Goal: Task Accomplishment & Management: Complete application form

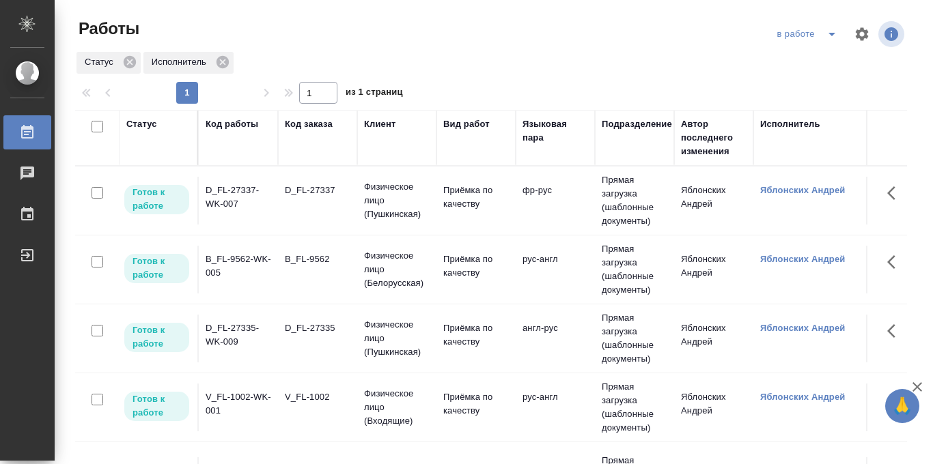
click at [824, 31] on icon "split button" at bounding box center [832, 34] width 16 height 16
click at [807, 59] on li "Стандартные настройки" at bounding box center [808, 62] width 131 height 22
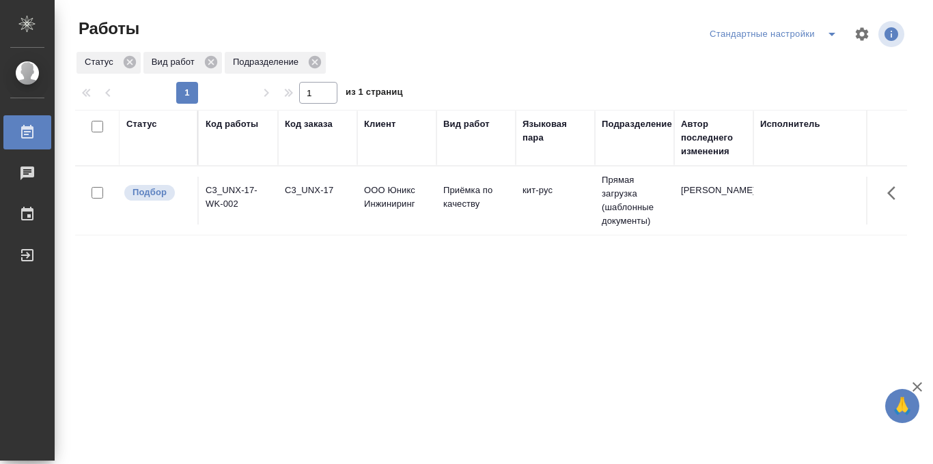
click at [818, 36] on button "split button" at bounding box center [831, 34] width 27 height 22
click at [755, 61] on li "в работе" at bounding box center [773, 62] width 143 height 22
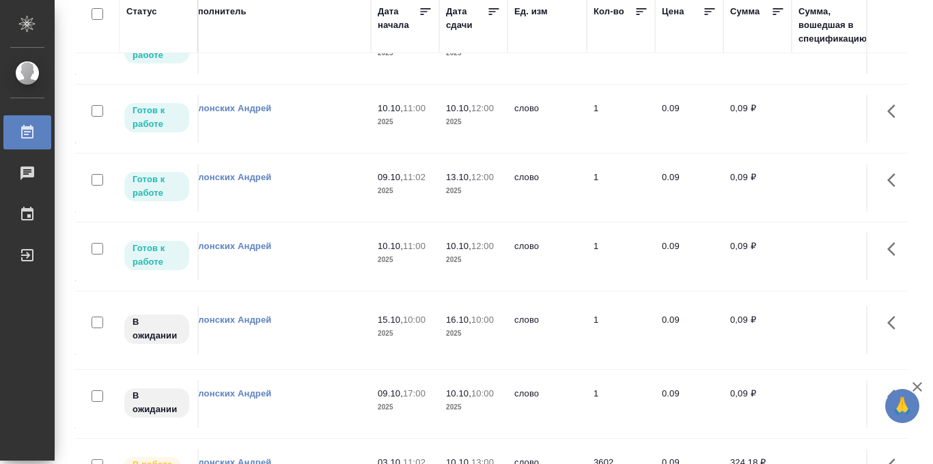
scroll to position [0, 574]
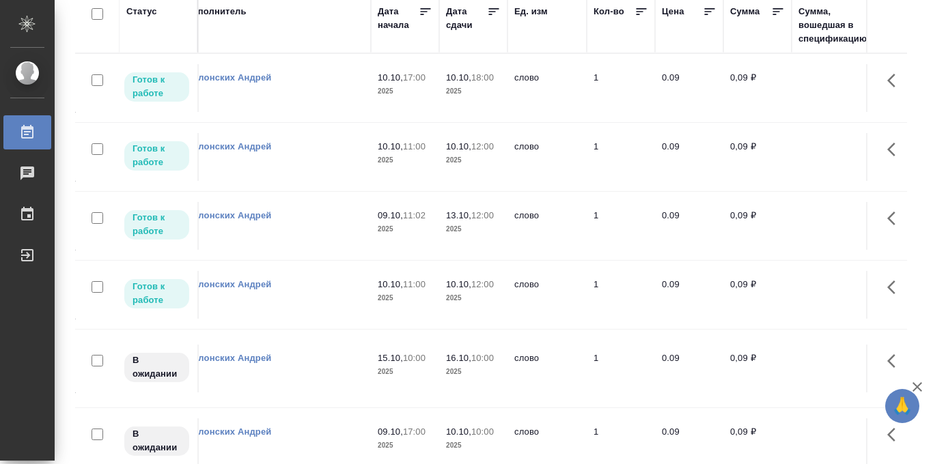
click at [489, 12] on icon at bounding box center [494, 11] width 10 height 7
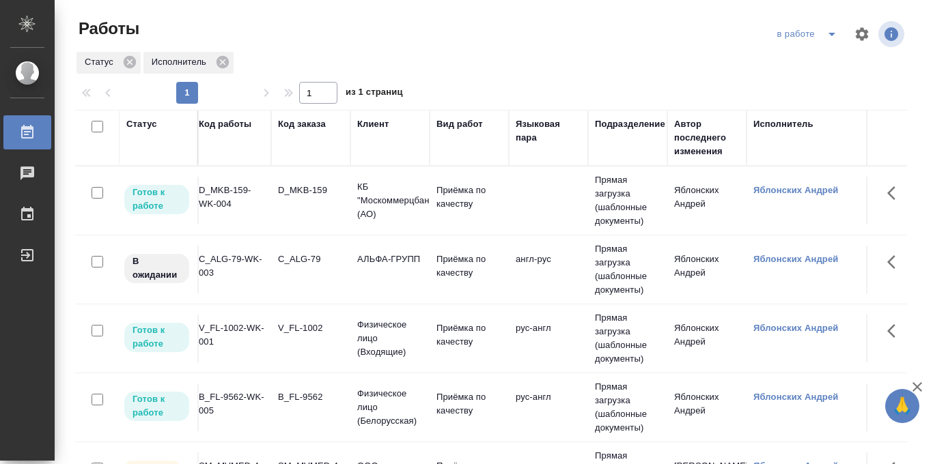
scroll to position [0, 1]
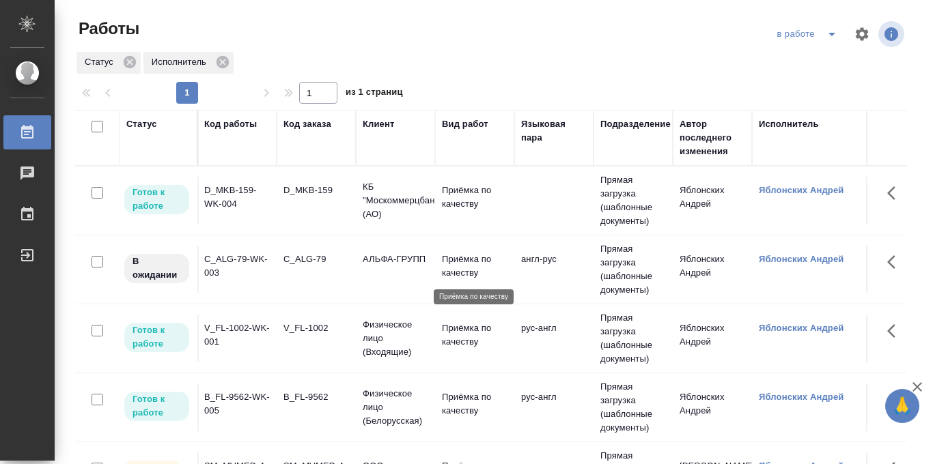
click at [449, 262] on p "Приёмка по качеству" at bounding box center [475, 266] width 66 height 27
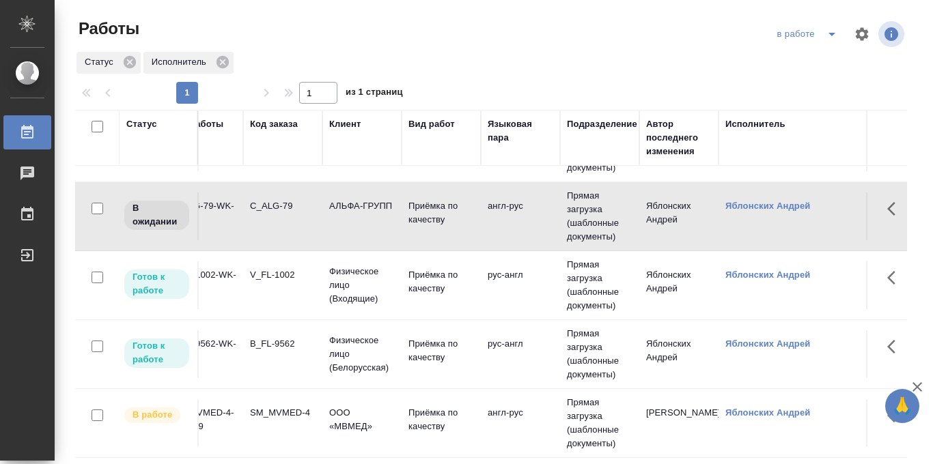
scroll to position [53, 34]
click at [348, 285] on p "Физическое лицо (Входящие)" at bounding box center [363, 285] width 66 height 41
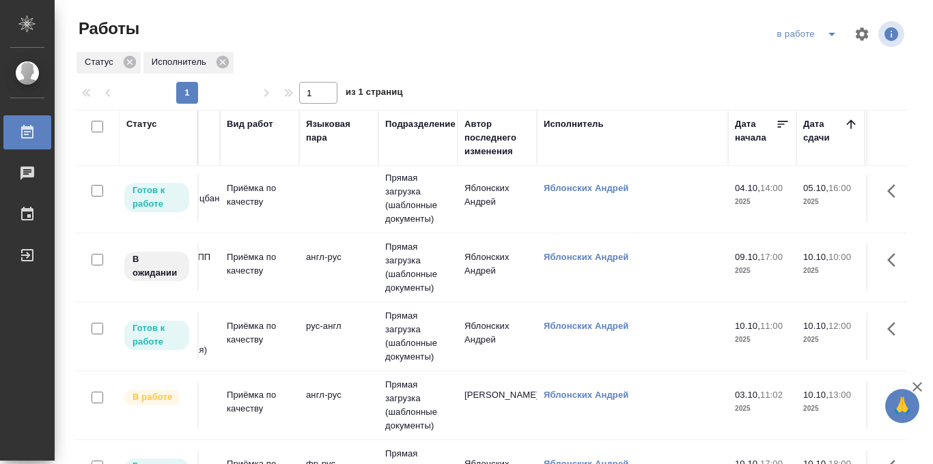
scroll to position [2, 0]
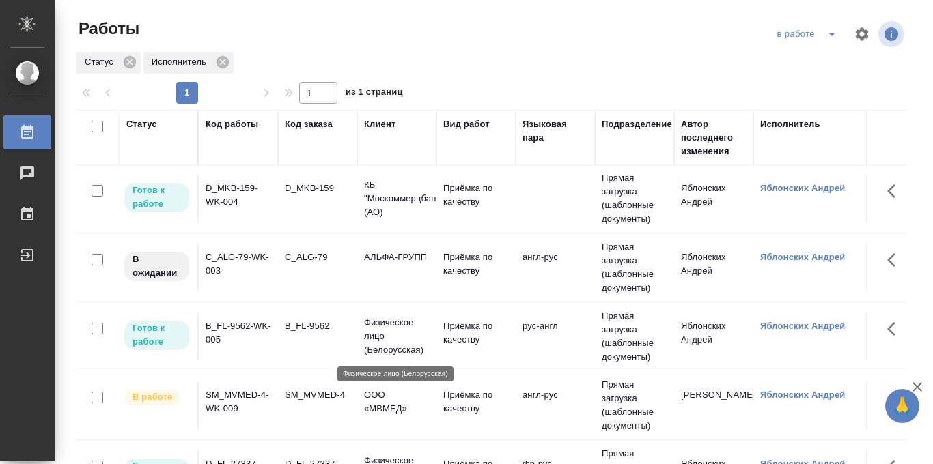
click at [393, 328] on p "Физическое лицо (Белорусская)" at bounding box center [397, 336] width 66 height 41
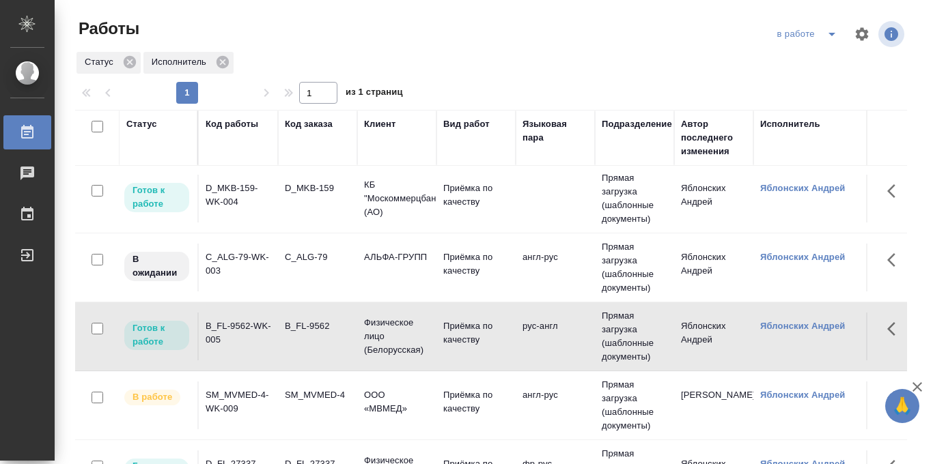
click at [822, 38] on span "split button" at bounding box center [832, 34] width 20 height 16
click at [789, 59] on li "Стандартные настройки" at bounding box center [808, 62] width 131 height 22
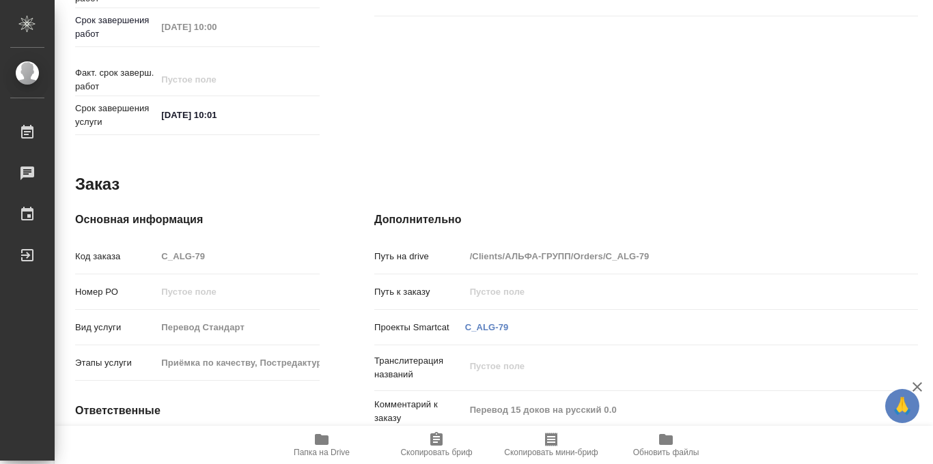
scroll to position [728, 0]
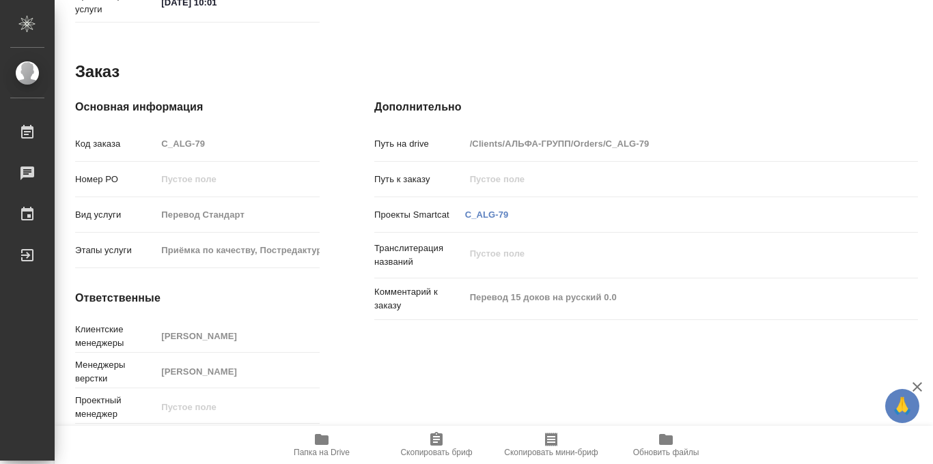
click at [326, 438] on icon "button" at bounding box center [322, 439] width 14 height 11
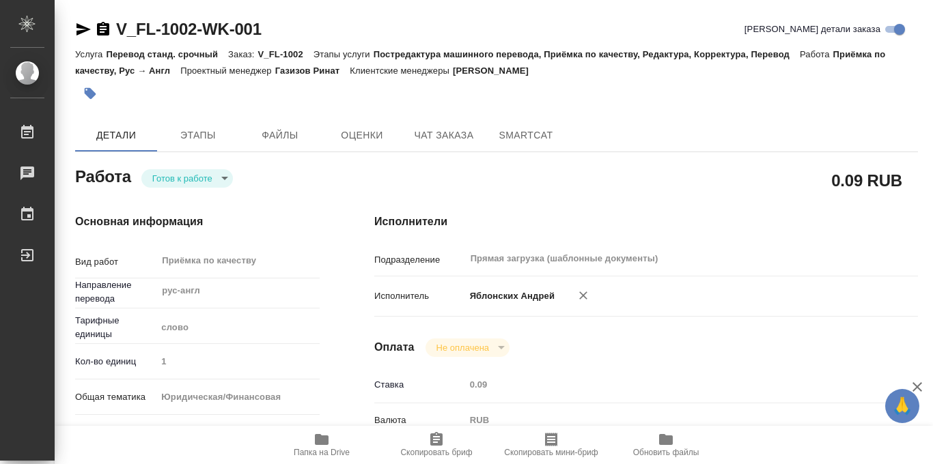
type textarea "x"
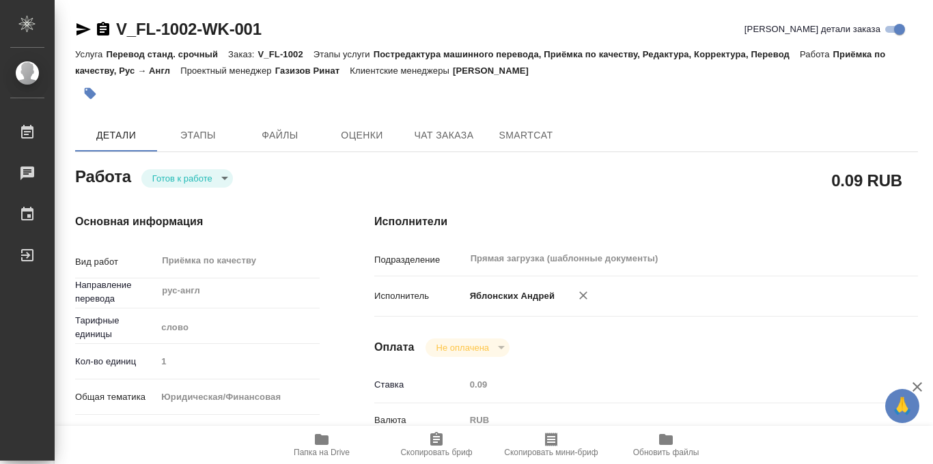
type textarea "x"
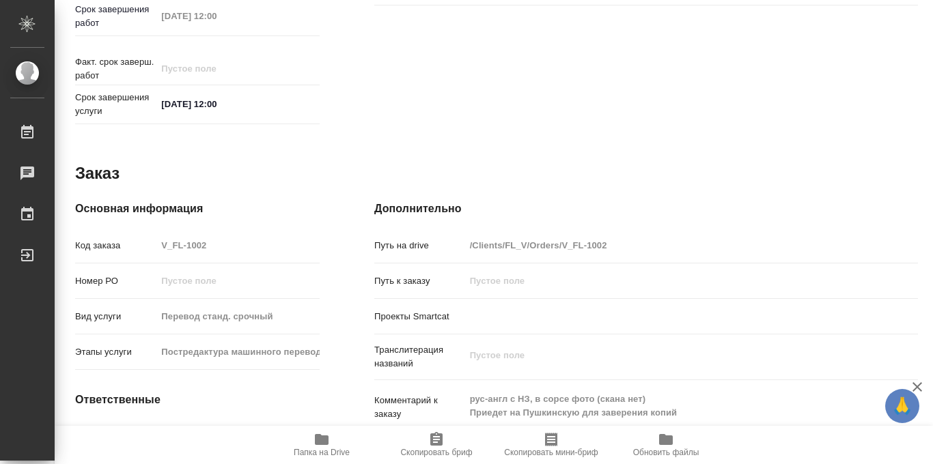
scroll to position [728, 0]
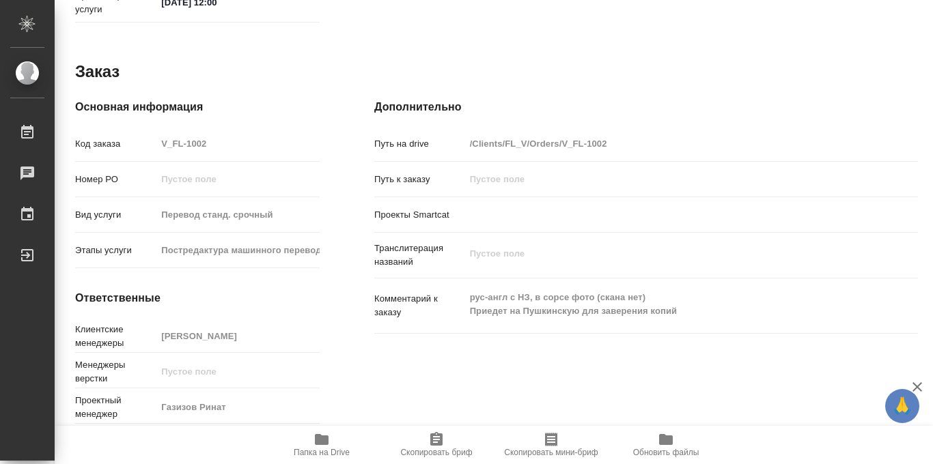
click at [322, 444] on icon "button" at bounding box center [322, 439] width 14 height 11
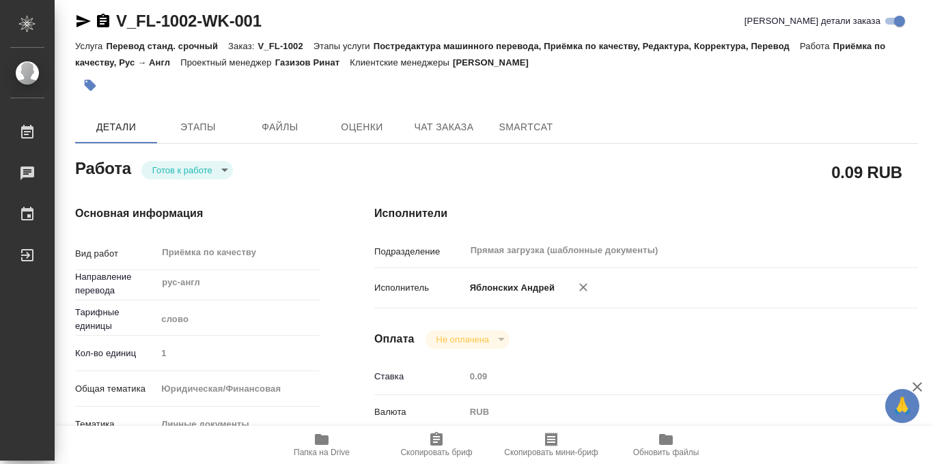
scroll to position [2, 0]
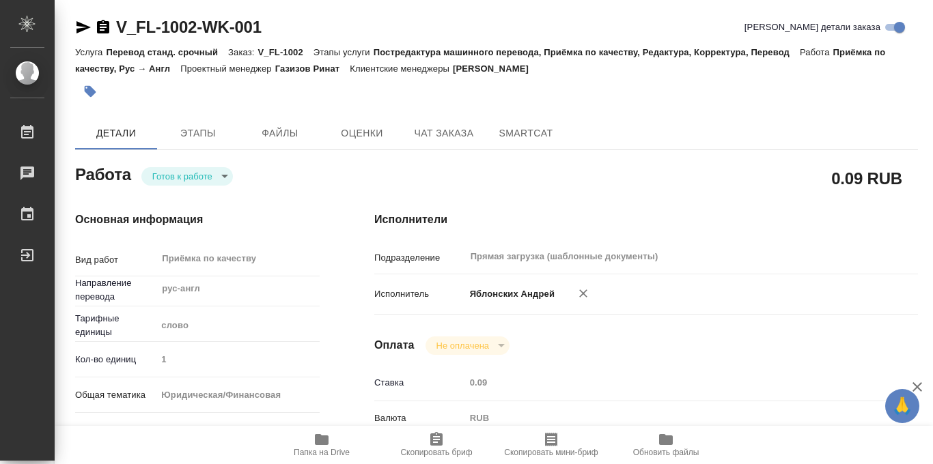
click at [85, 90] on icon "button" at bounding box center [91, 92] width 12 height 12
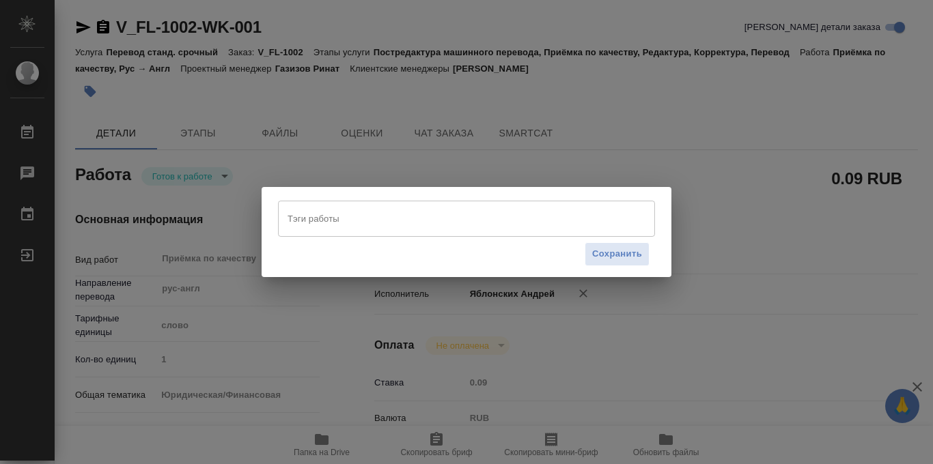
click at [353, 223] on input "Тэги работы" at bounding box center [453, 218] width 339 height 23
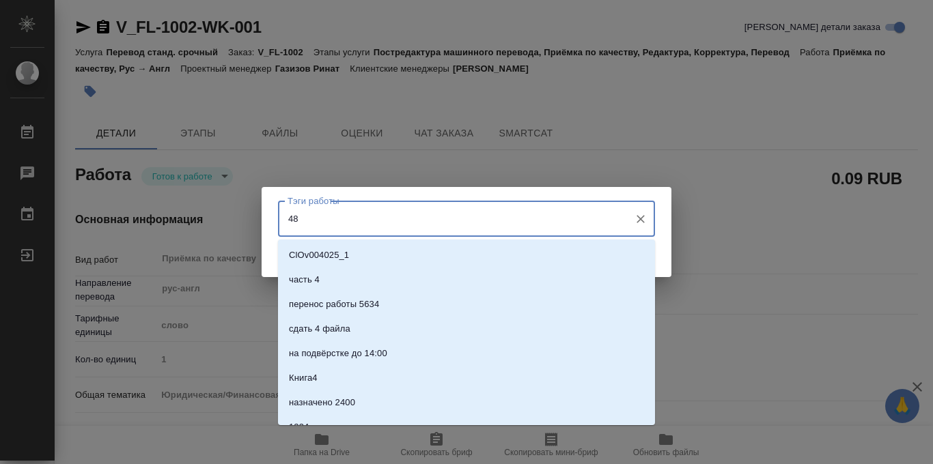
type input "484"
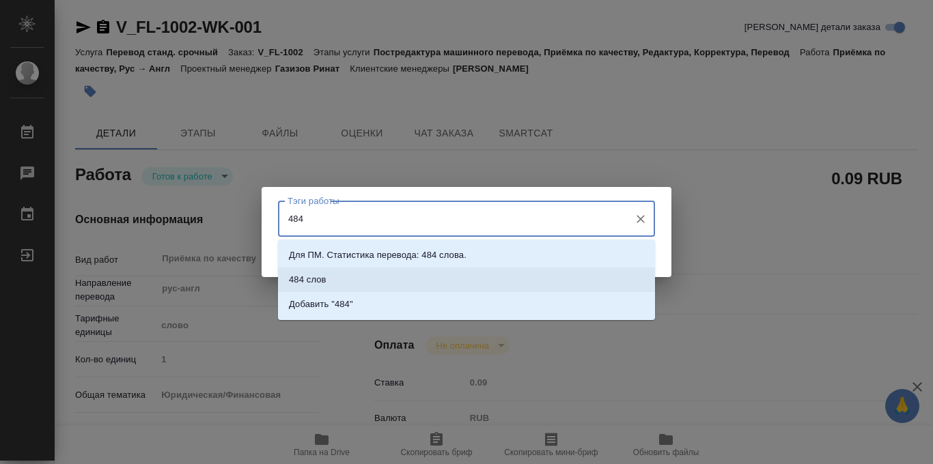
click at [348, 273] on li "484 слов" at bounding box center [466, 280] width 377 height 25
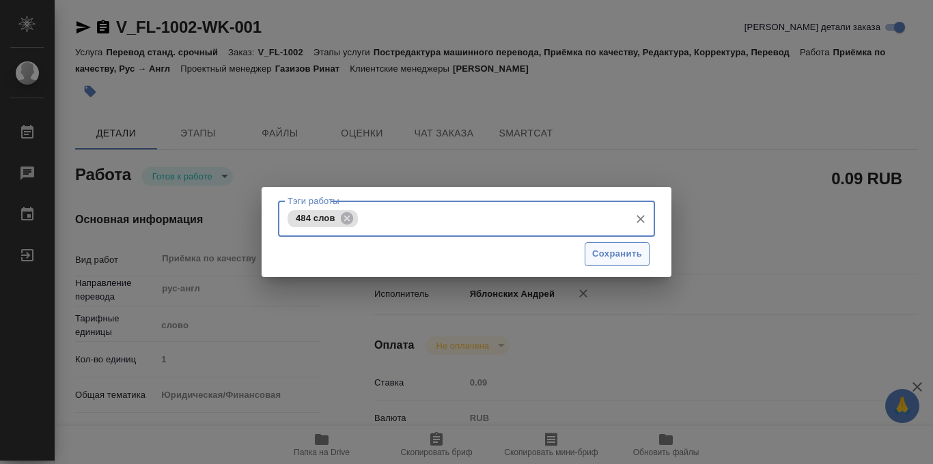
click at [615, 258] on span "Сохранить" at bounding box center [617, 255] width 50 height 16
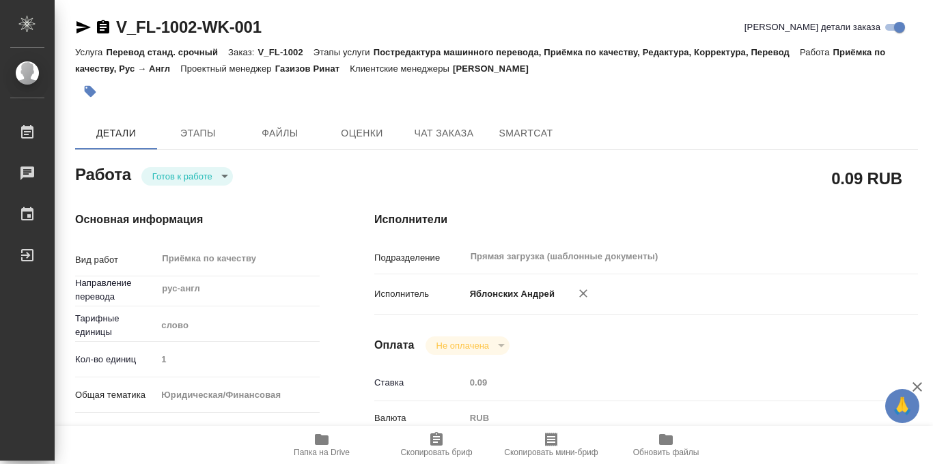
click at [222, 178] on body "🙏 .cls-1 fill:#fff; AWATERA Iablonskikh Andrei Работы 0 Чаты График Выйти V_FL-…" at bounding box center [466, 232] width 933 height 464
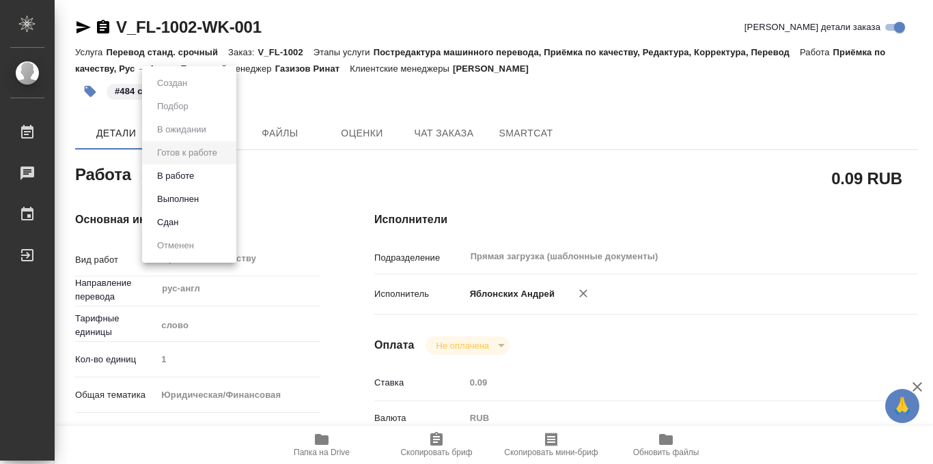
type input "readyForWork"
type textarea "Приёмка по качеству"
type textarea "x"
type input "рус-англ"
type input "5a8b1489cc6b4906c91bfd90"
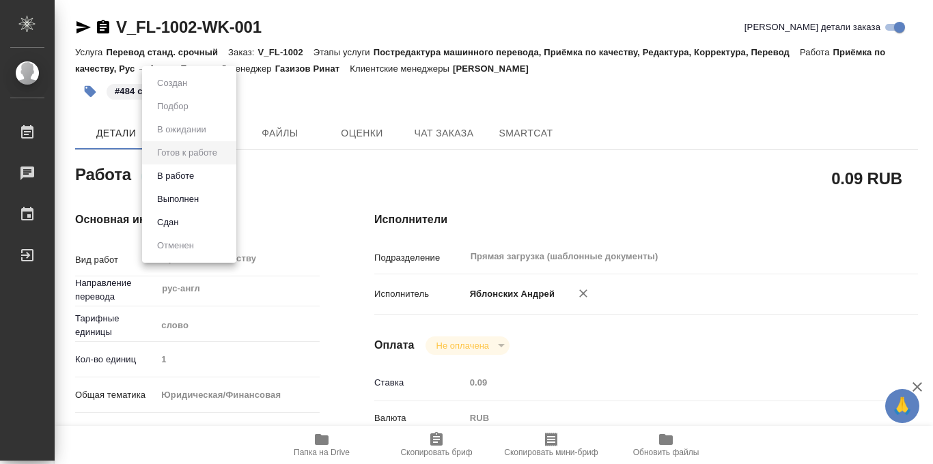
type input "1"
type input "yr-fn"
type input "5a8b8b956a9677013d343cfe"
checkbox input "true"
type input "10.10.2025 11:00"
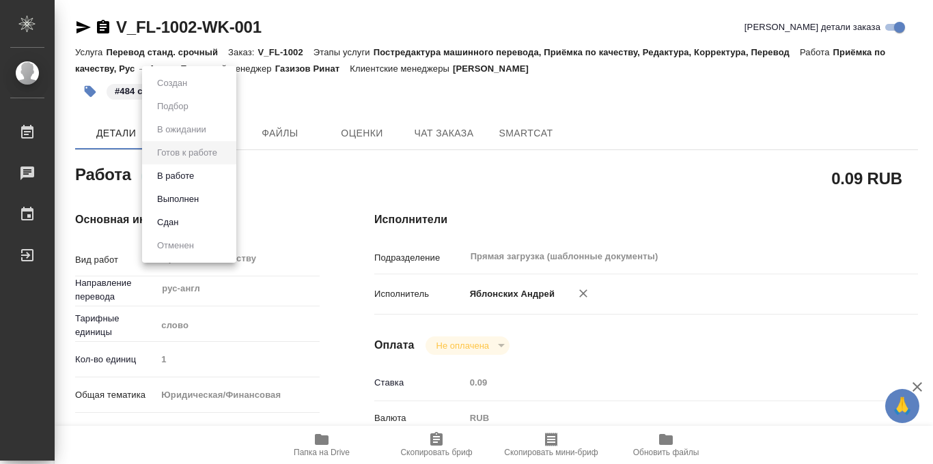
type input "10.10.2025 12:00"
type input "Прямая загрузка (шаблонные документы)"
type input "notPayed"
type input "0.09"
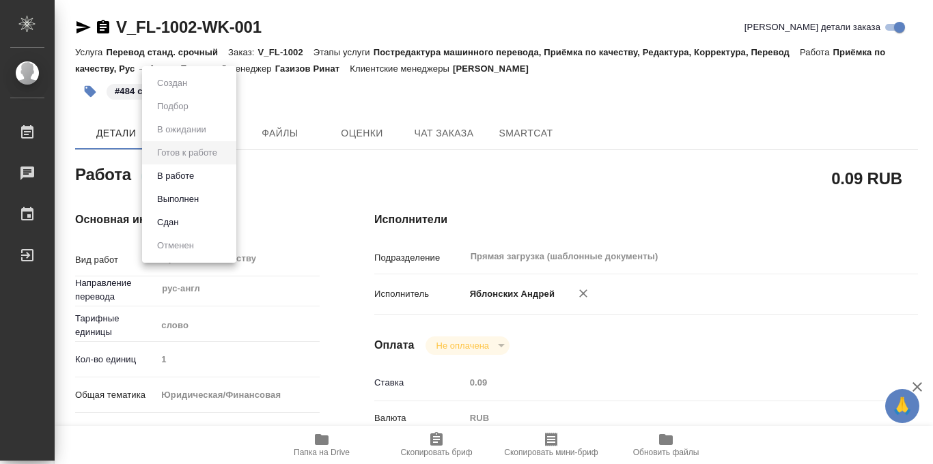
type input "RUB"
type input "Яблонских Андрей"
type textarea "x"
type textarea "/Clients/FL_V/Orders/V_FL-1002/Corrected/V_FL-1002-WK-001"
type textarea "x"
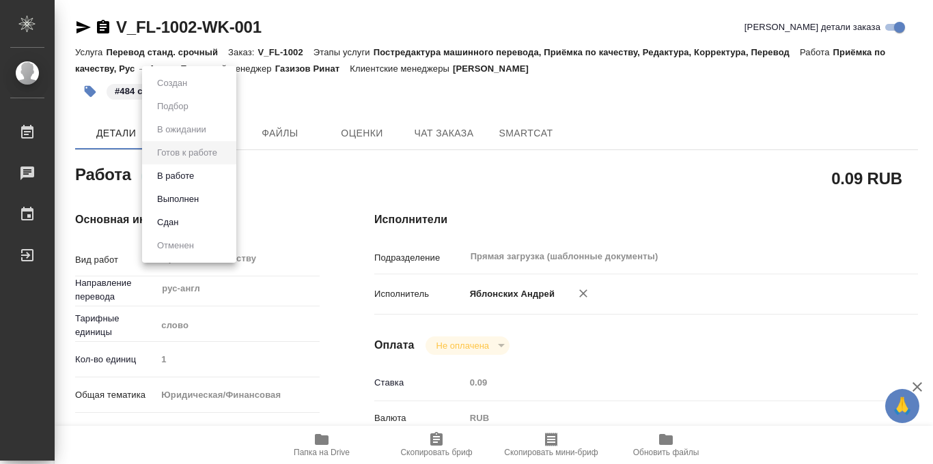
type input "V_FL-1002"
type input "Перевод станд. срочный"
type input "Постредактура машинного перевода, Приёмка по качеству, Редактура, Корректура, П…"
type input "Касымов Тимур"
type input "/Clients/FL_V/Orders/V_FL-1002"
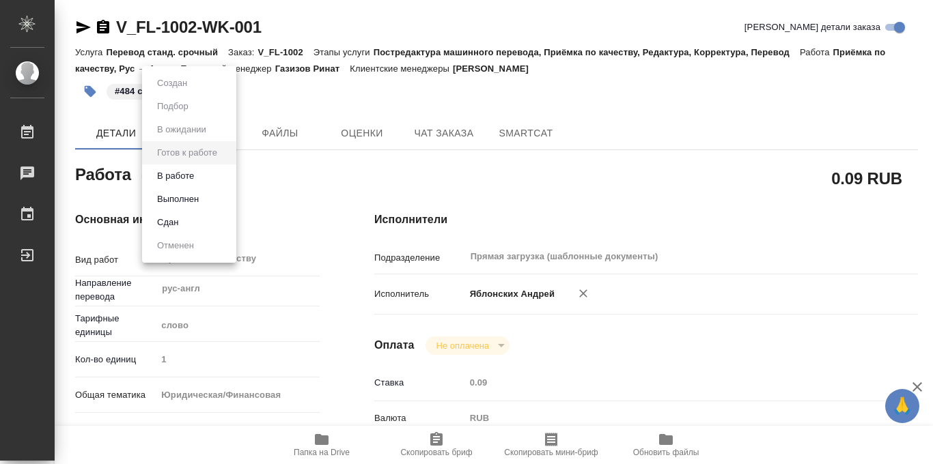
type textarea "x"
type textarea "рус-англ с НЗ, в сорсе фото (скана нет) Приедет на Пушкинскую для заверения коп…"
type textarea "x"
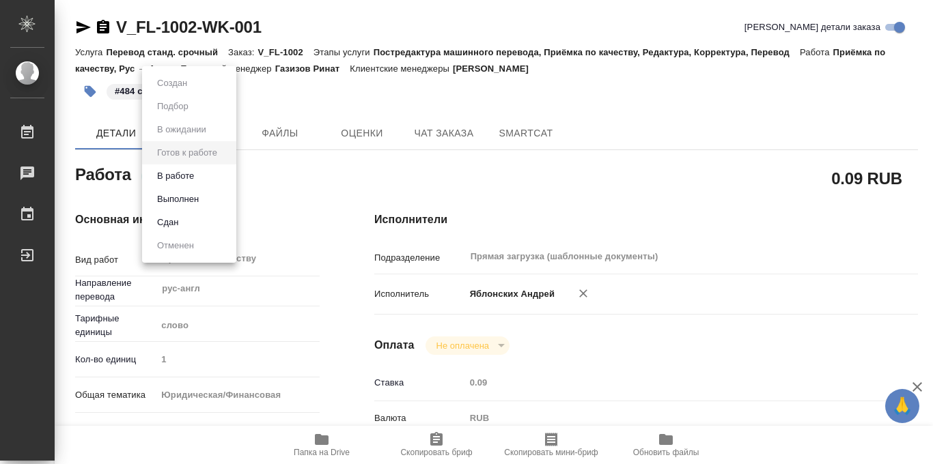
type textarea "x"
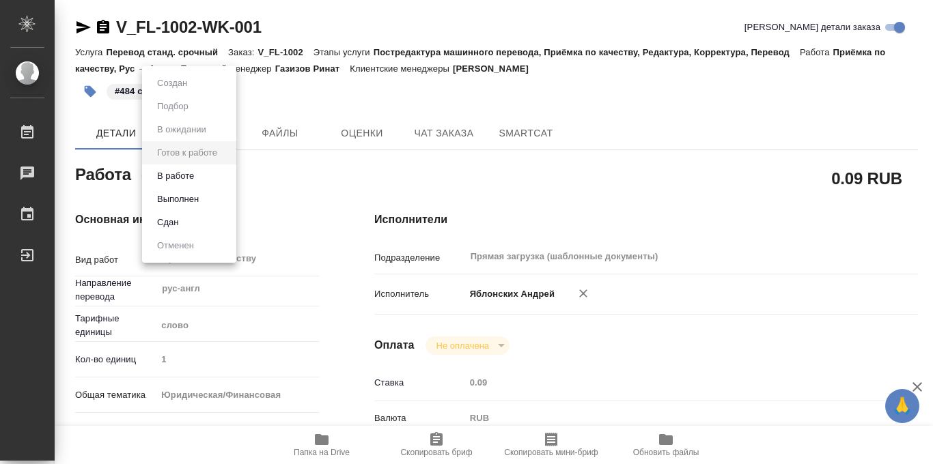
type textarea "x"
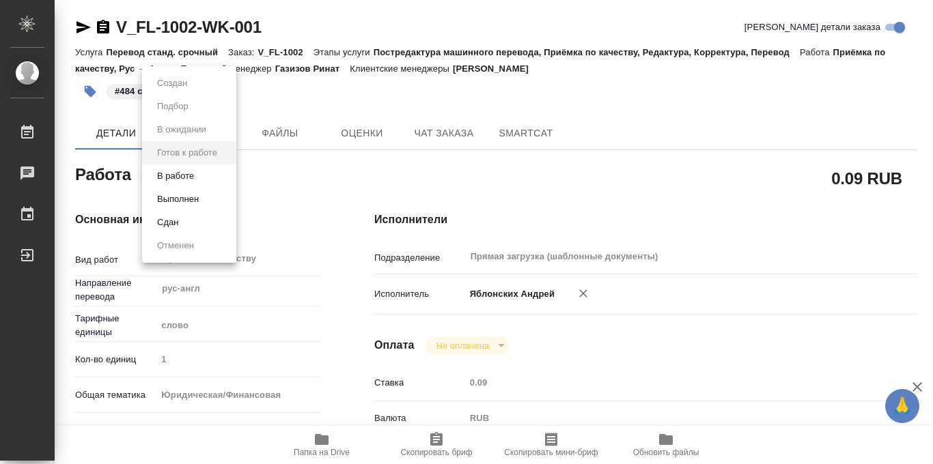
type textarea "x"
click at [174, 196] on button "Выполнен" at bounding box center [178, 199] width 50 height 15
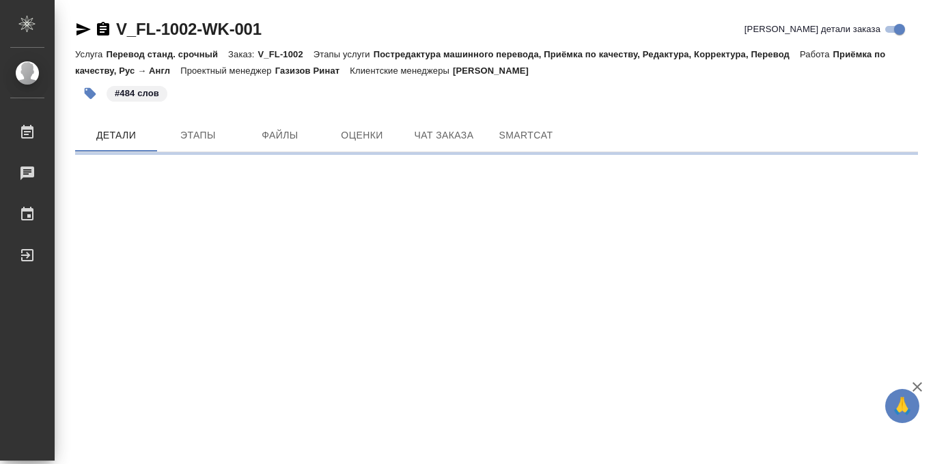
scroll to position [0, 0]
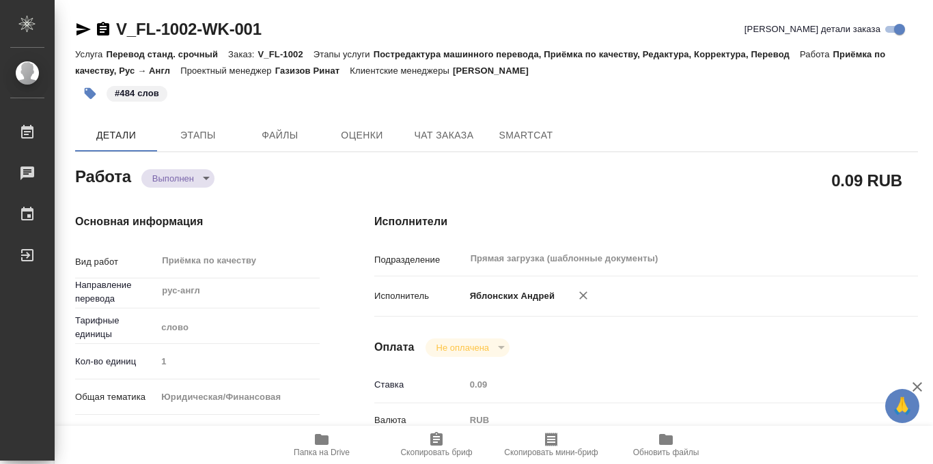
type textarea "x"
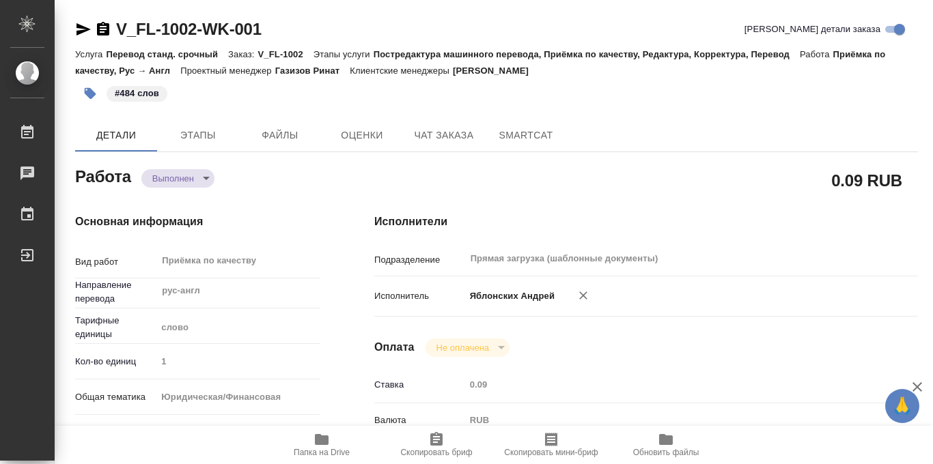
type textarea "x"
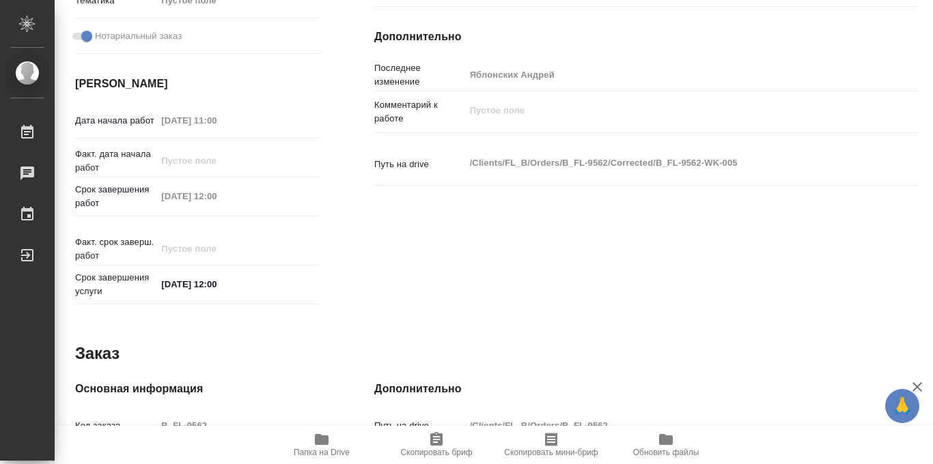
scroll to position [728, 0]
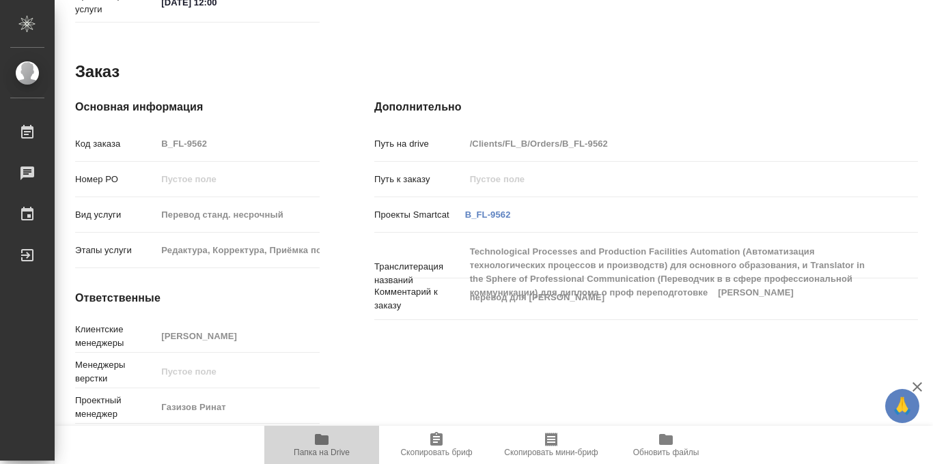
click at [327, 438] on icon "button" at bounding box center [322, 439] width 14 height 11
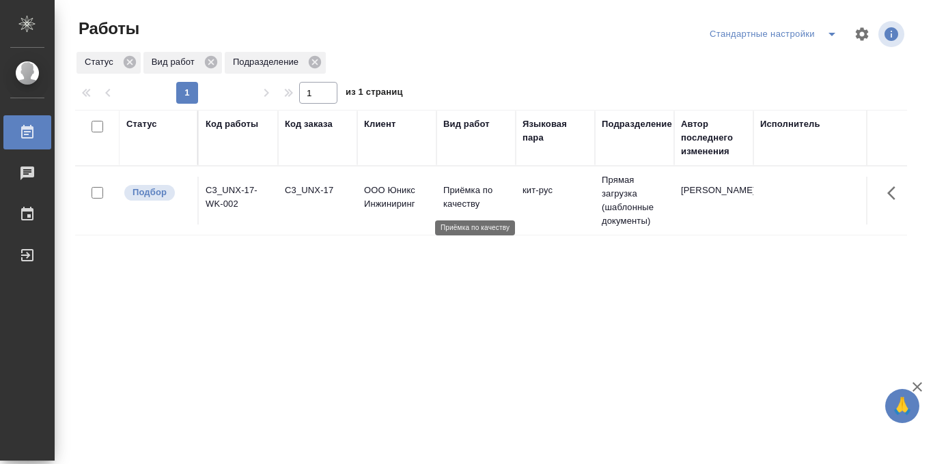
click at [455, 189] on p "Приёмка по качеству" at bounding box center [476, 197] width 66 height 27
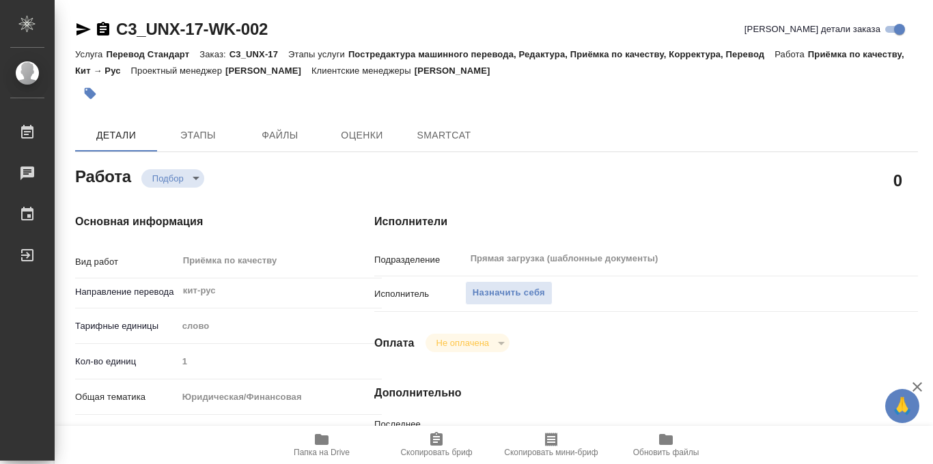
type textarea "x"
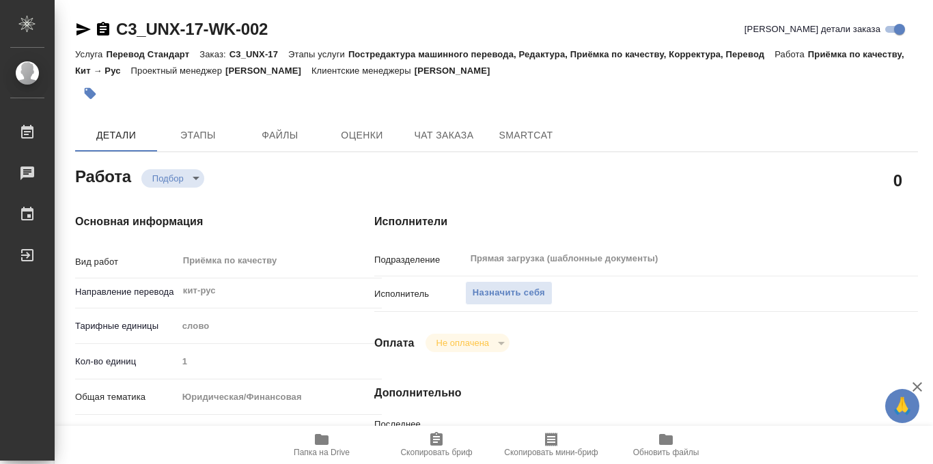
type textarea "x"
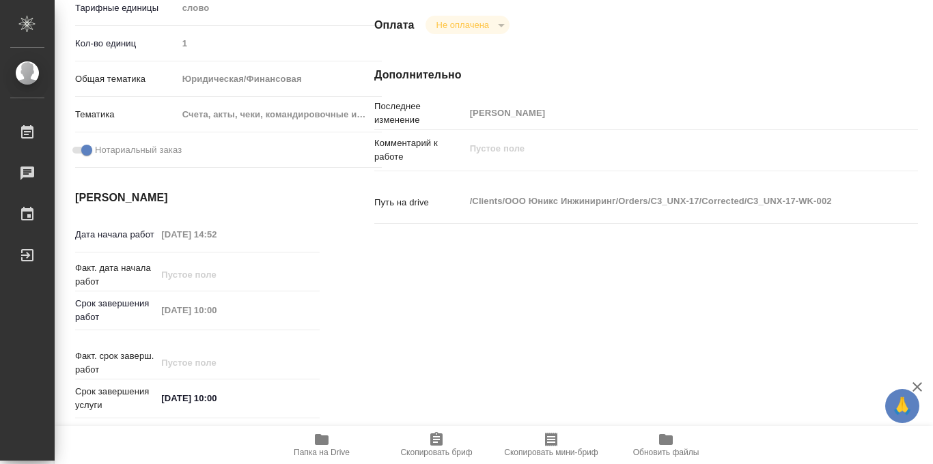
type textarea "x"
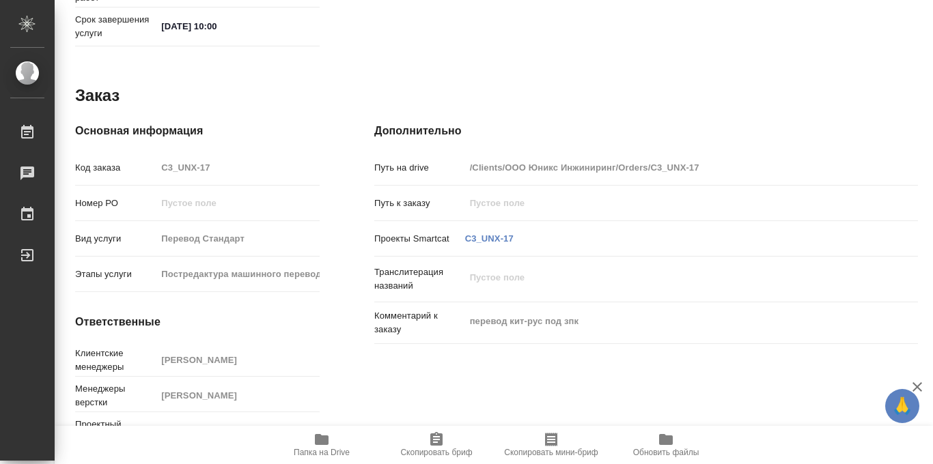
type textarea "x"
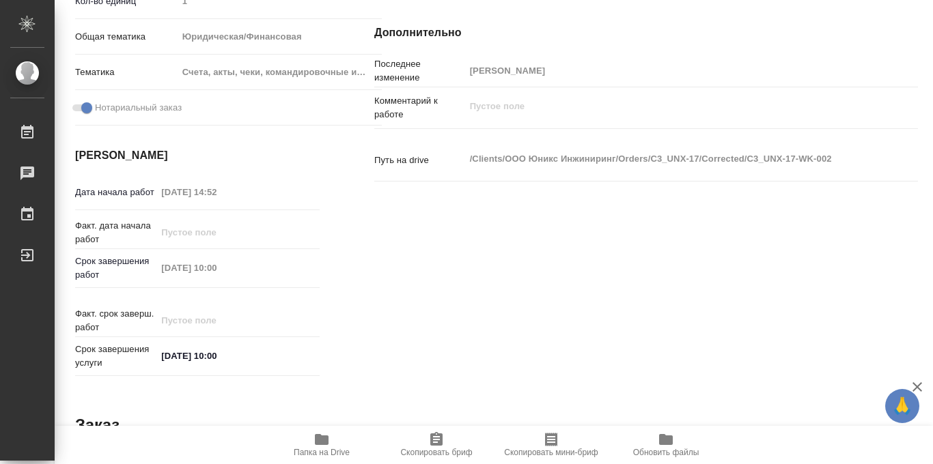
scroll to position [356, 0]
